Goal: Information Seeking & Learning: Learn about a topic

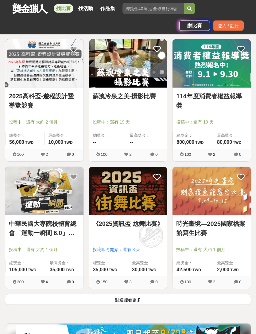
scroll to position [907, 0]
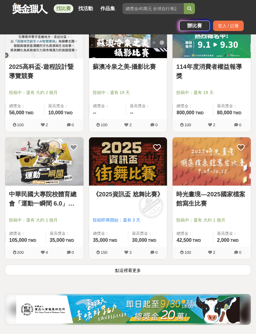
click at [207, 270] on button "點這裡看更多" at bounding box center [128, 269] width 246 height 11
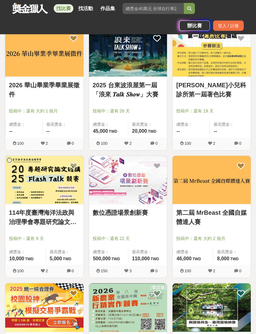
scroll to position [263, 0]
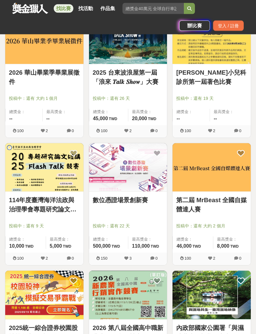
click at [141, 201] on link "數位憑證場景創新賽" at bounding box center [128, 200] width 71 height 9
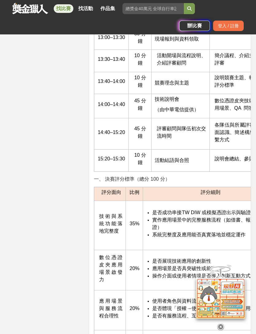
scroll to position [1485, 0]
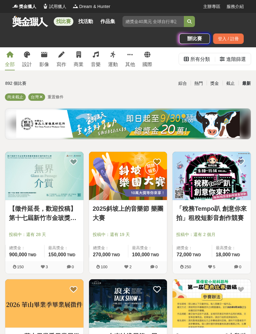
click at [202, 81] on div "熱門" at bounding box center [199, 83] width 16 height 11
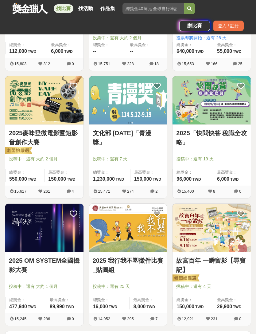
scroll to position [906, 0]
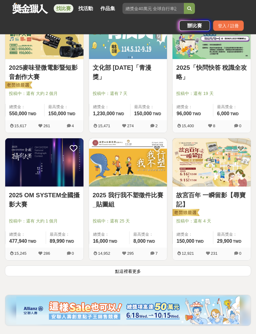
click at [197, 267] on button "點這裡看更多" at bounding box center [128, 271] width 246 height 11
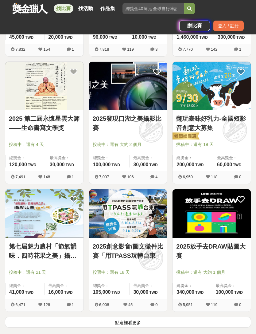
scroll to position [1919, 0]
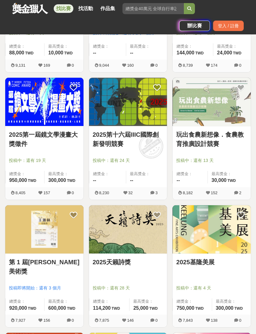
click at [217, 139] on link "玩出食農新想像．食農教育推廣設計競賽" at bounding box center [211, 139] width 71 height 18
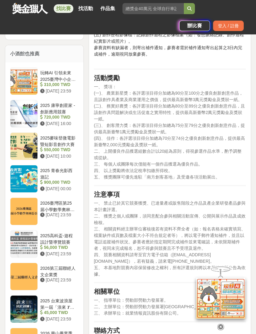
scroll to position [516, 0]
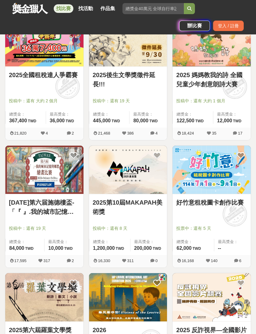
scroll to position [1477, 0]
